Goal: Find specific page/section: Find specific page/section

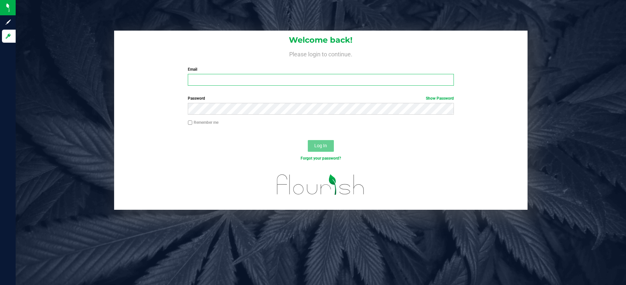
type input "[PERSON_NAME][EMAIL_ADDRESS][PERSON_NAME][DOMAIN_NAME]"
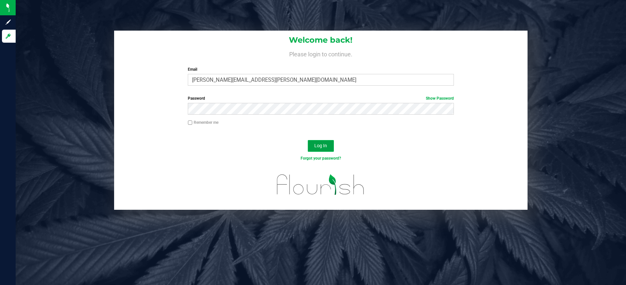
click at [314, 146] on span "Log In" at bounding box center [320, 145] width 13 height 5
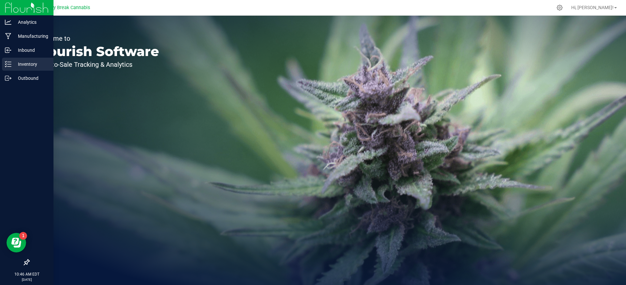
click at [3, 63] on div "Inventory" at bounding box center [27, 64] width 51 height 13
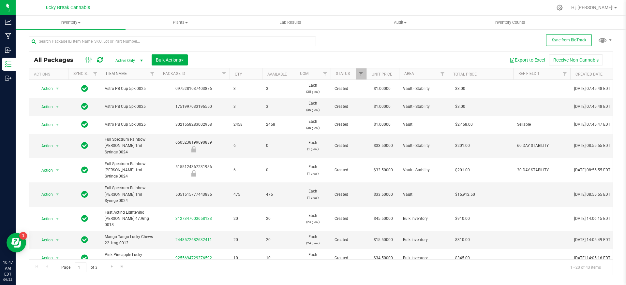
click at [117, 75] on link "Item Name" at bounding box center [116, 73] width 21 height 5
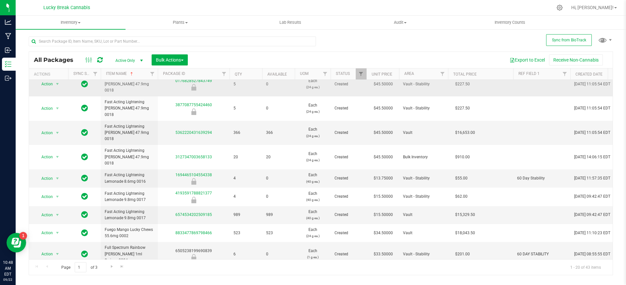
scroll to position [179, 0]
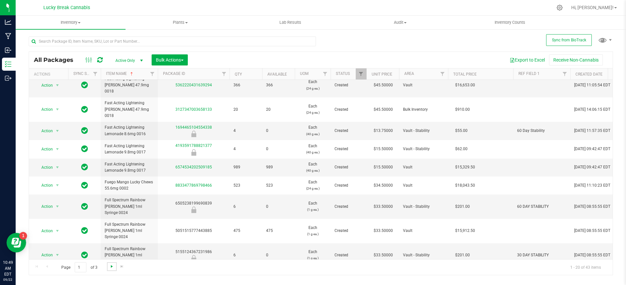
click at [110, 267] on span "Go to the next page" at bounding box center [111, 266] width 5 height 5
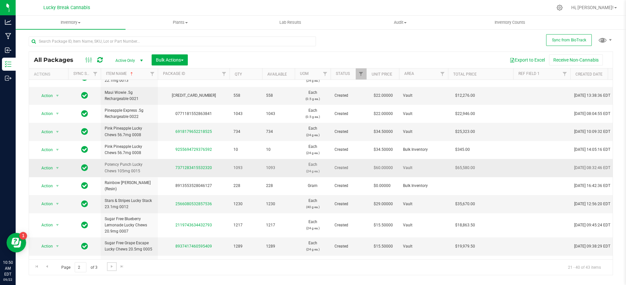
scroll to position [184, 0]
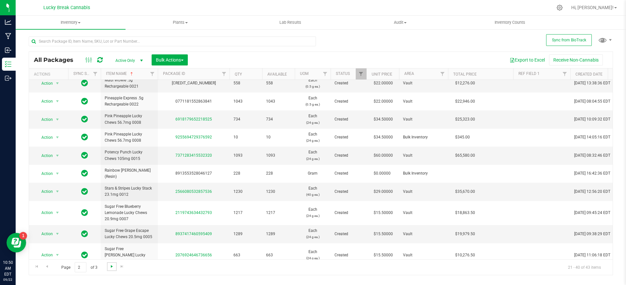
click at [111, 267] on span "Go to the next page" at bounding box center [111, 266] width 5 height 5
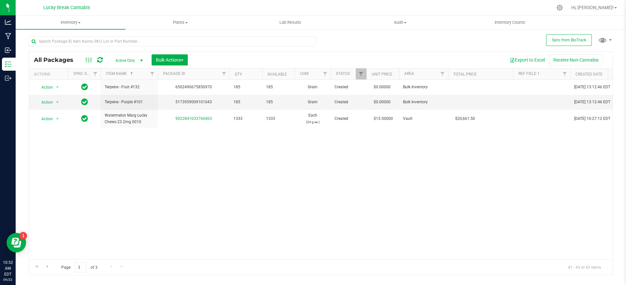
click at [105, 180] on div "Action Action Adjust qty Create package Edit attributes Global inventory Locate…" at bounding box center [320, 170] width 583 height 180
click at [43, 267] on link "Go to the previous page" at bounding box center [46, 266] width 9 height 9
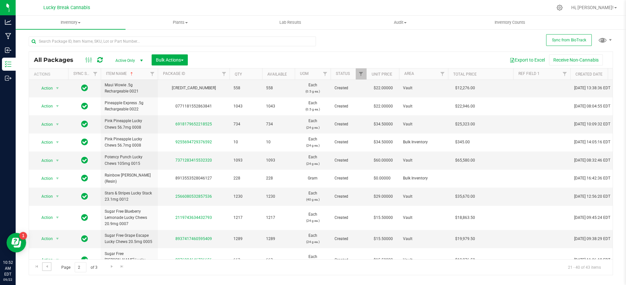
scroll to position [184, 0]
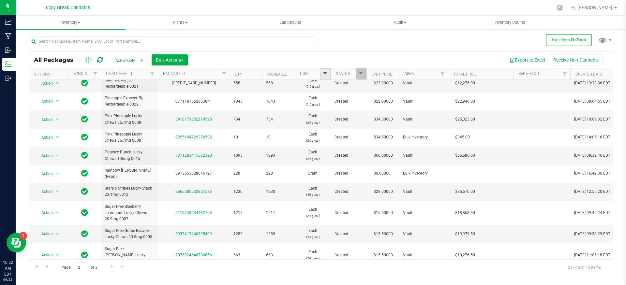
click at [325, 75] on span "Filter" at bounding box center [324, 73] width 5 height 5
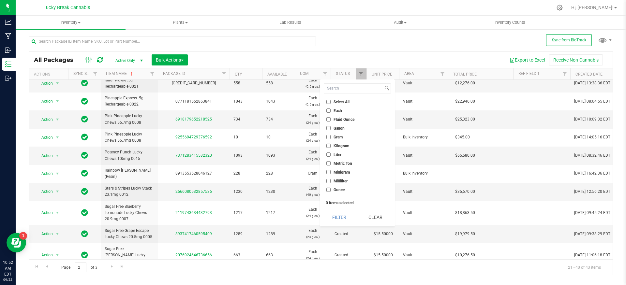
click at [334, 136] on span "Gram" at bounding box center [337, 137] width 9 height 4
click at [330, 136] on input "Gram" at bounding box center [328, 137] width 4 height 4
checkbox input "true"
click at [347, 217] on button "Filter" at bounding box center [339, 217] width 31 height 14
